Goal: Find specific page/section: Find specific page/section

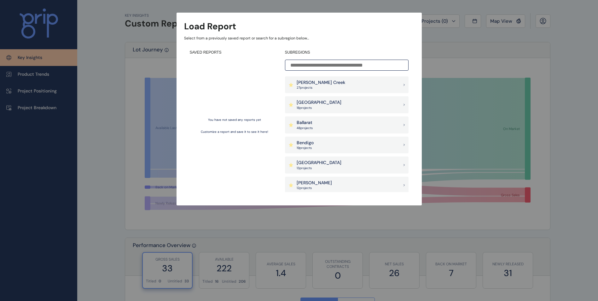
click at [327, 121] on div "Ballarat 48 project s" at bounding box center [347, 124] width 124 height 17
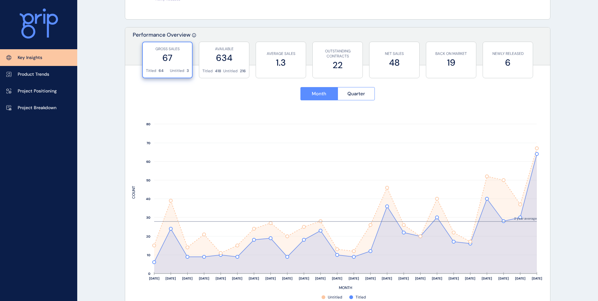
scroll to position [252, 0]
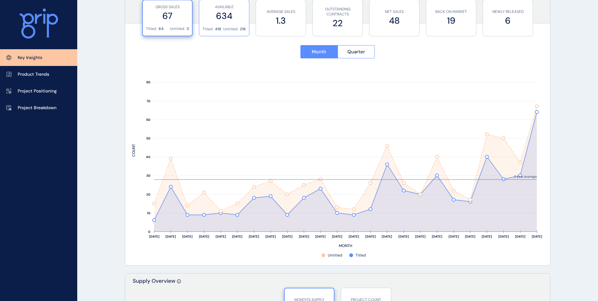
click at [216, 15] on label "634" at bounding box center [225, 16] width 44 height 12
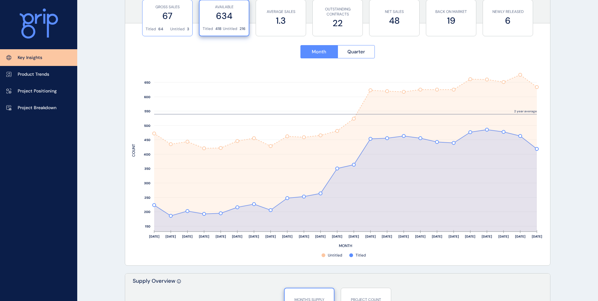
click at [172, 22] on label "67" at bounding box center [168, 16] width 44 height 12
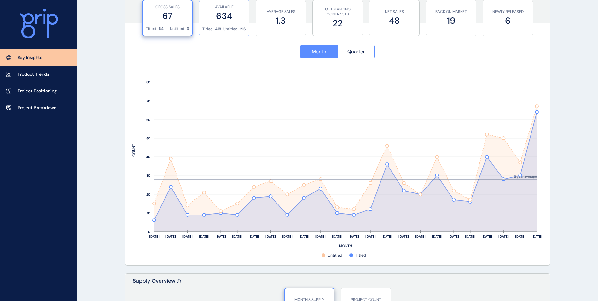
click at [216, 18] on label "634" at bounding box center [225, 16] width 44 height 12
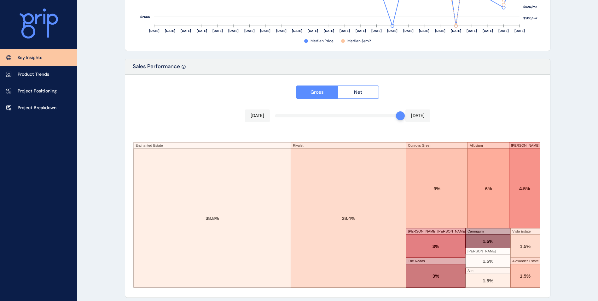
scroll to position [1027, 0]
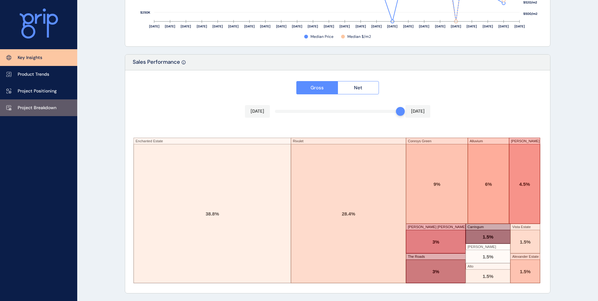
click at [36, 105] on p "Project Breakdown" at bounding box center [37, 108] width 39 height 6
